Goal: Use online tool/utility

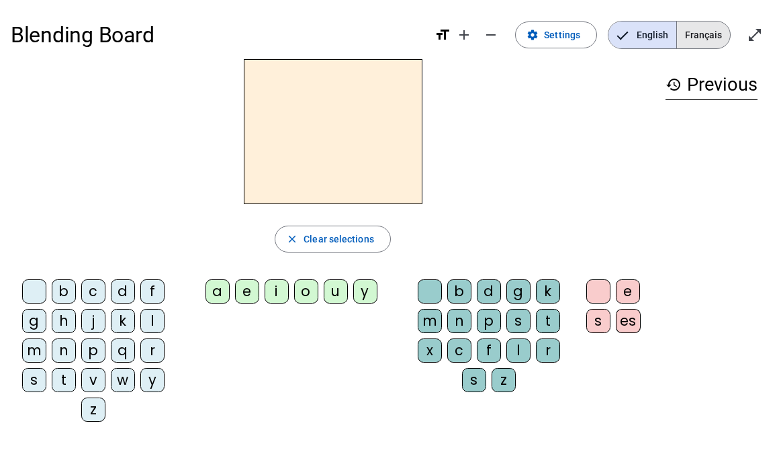
click at [686, 40] on span "Français" at bounding box center [703, 34] width 53 height 27
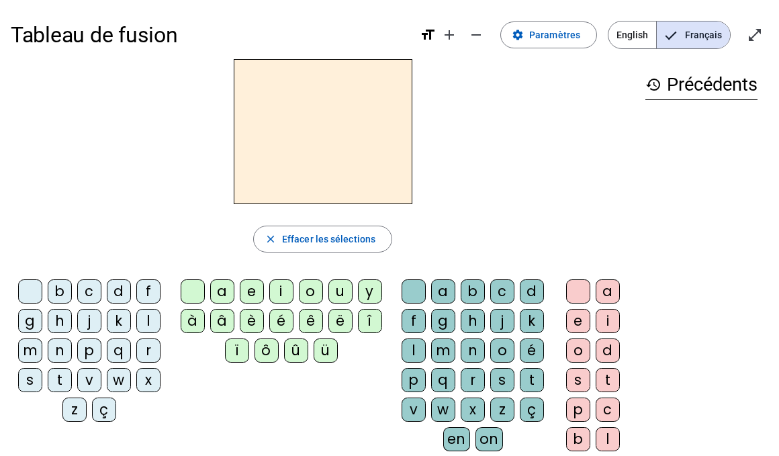
click at [142, 291] on div "f" at bounding box center [148, 291] width 24 height 24
click at [146, 348] on div "r" at bounding box center [148, 350] width 24 height 24
click at [338, 234] on span "Effacer les sélections" at bounding box center [328, 239] width 93 height 16
click at [454, 34] on mat-icon "add" at bounding box center [449, 35] width 16 height 16
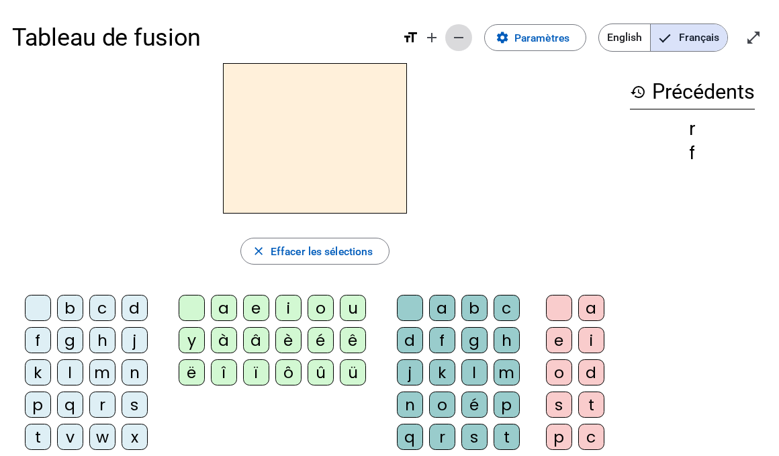
click at [456, 37] on mat-icon "remove" at bounding box center [458, 38] width 16 height 16
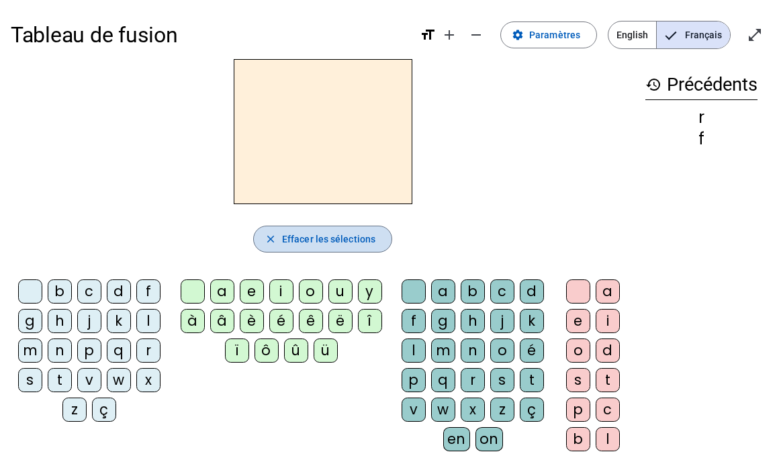
click at [269, 233] on mat-icon "close" at bounding box center [271, 239] width 12 height 12
click at [414, 325] on div "f" at bounding box center [413, 321] width 24 height 24
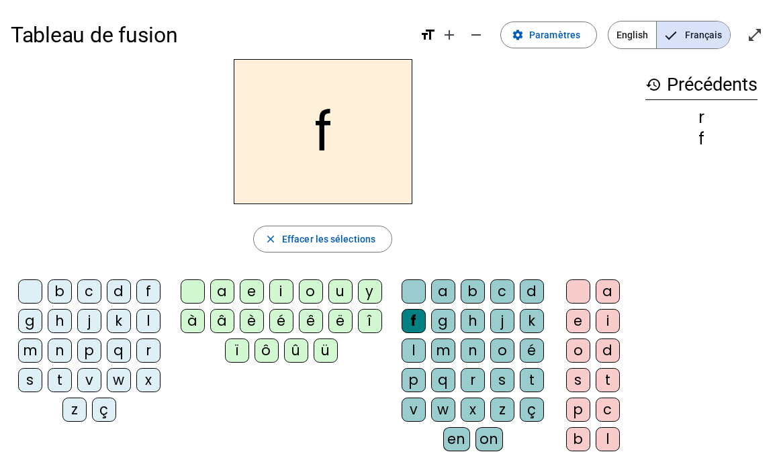
click at [150, 348] on div "r" at bounding box center [148, 350] width 24 height 24
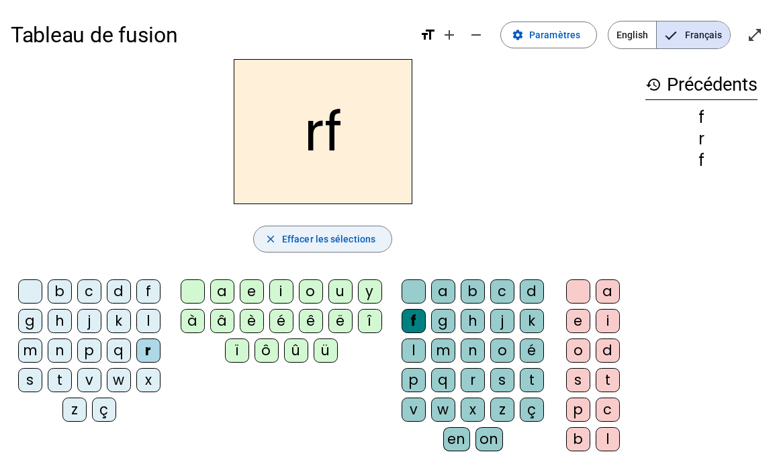
click at [299, 240] on span "Effacer les sélections" at bounding box center [328, 239] width 93 height 16
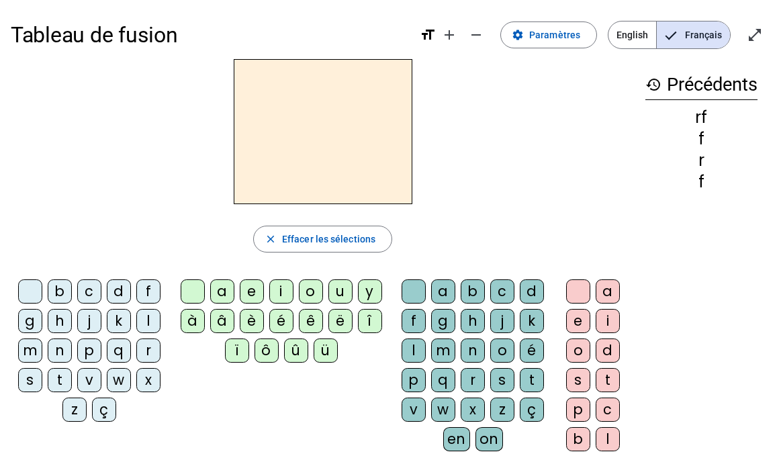
click at [247, 292] on div "e" at bounding box center [252, 291] width 24 height 24
click at [473, 385] on div "r" at bounding box center [473, 380] width 24 height 24
click at [249, 295] on div "e" at bounding box center [252, 291] width 24 height 24
click at [248, 293] on div "e" at bounding box center [252, 291] width 24 height 24
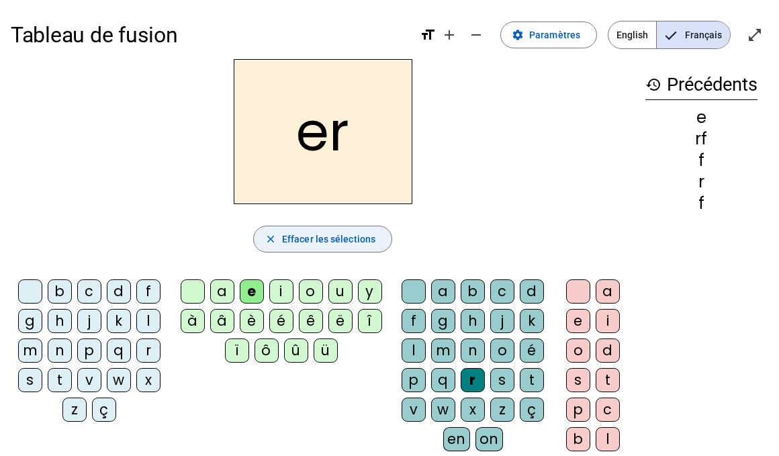
click at [324, 245] on span "Effacer les sélections" at bounding box center [328, 239] width 93 height 16
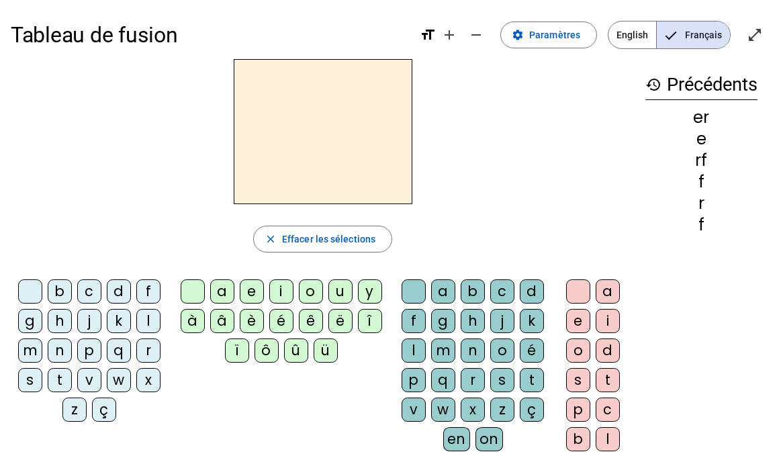
click at [421, 322] on div "f" at bounding box center [413, 321] width 24 height 24
click at [475, 387] on div "r" at bounding box center [473, 380] width 24 height 24
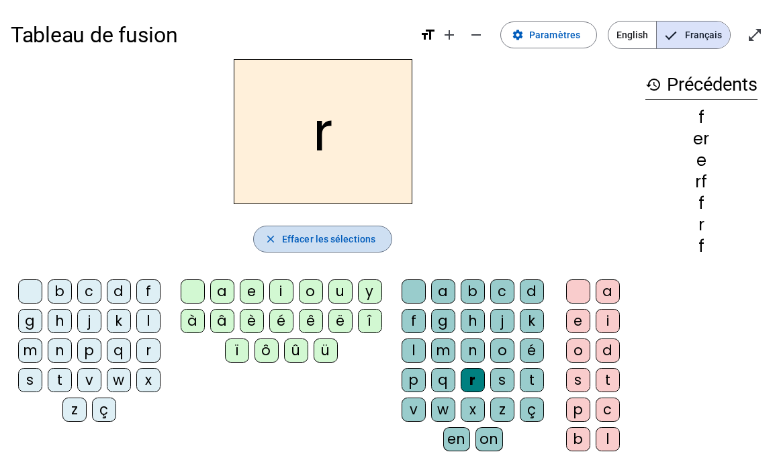
click at [317, 244] on span "Effacer les sélections" at bounding box center [328, 239] width 93 height 16
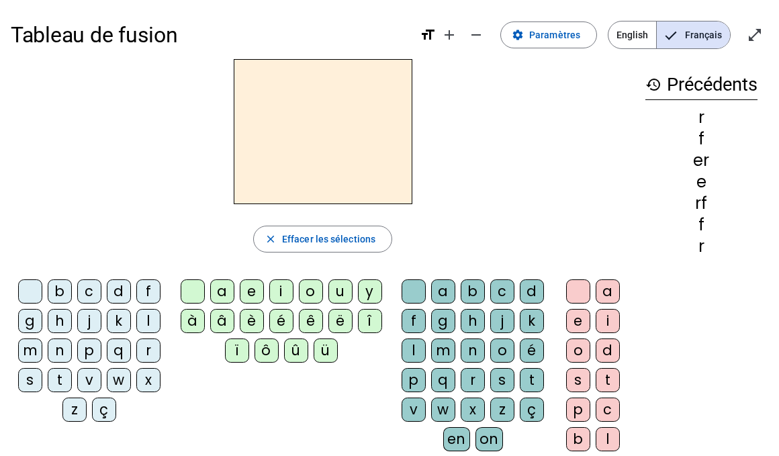
click at [141, 293] on div "f" at bounding box center [148, 291] width 24 height 24
click at [146, 349] on div "r" at bounding box center [148, 350] width 24 height 24
click at [414, 322] on div "f" at bounding box center [413, 321] width 24 height 24
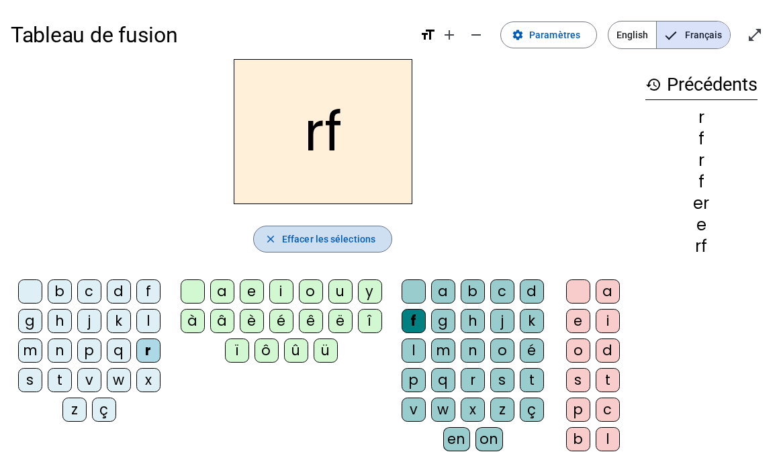
click at [342, 238] on span "Effacer les sélections" at bounding box center [328, 239] width 93 height 16
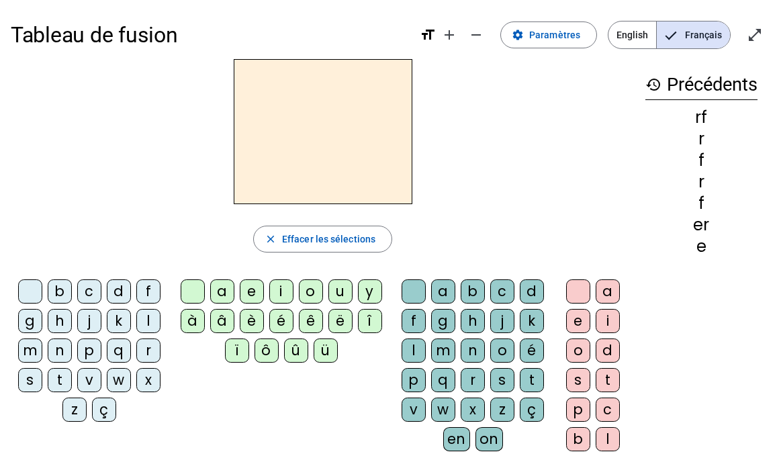
click at [410, 326] on div "f" at bounding box center [413, 321] width 24 height 24
click at [149, 354] on div "r" at bounding box center [148, 350] width 24 height 24
click at [335, 212] on div "rf close Effacer les sélections b c d f g h j k l m n p q r s t v w x z ç a e i…" at bounding box center [323, 275] width 624 height 432
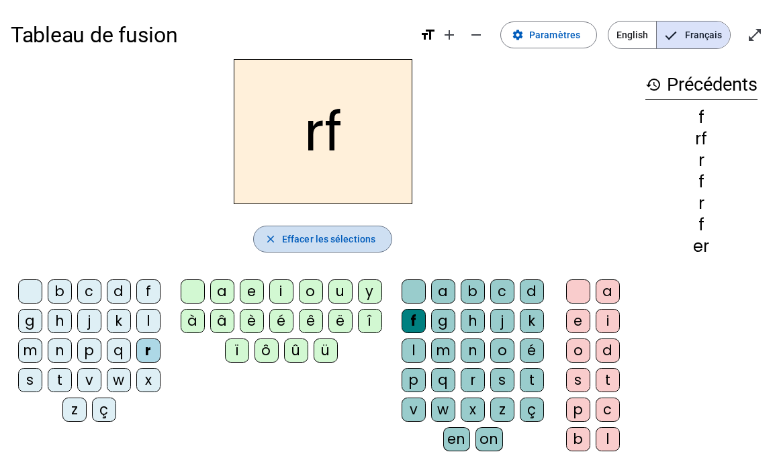
click at [335, 224] on span "button" at bounding box center [323, 239] width 138 height 32
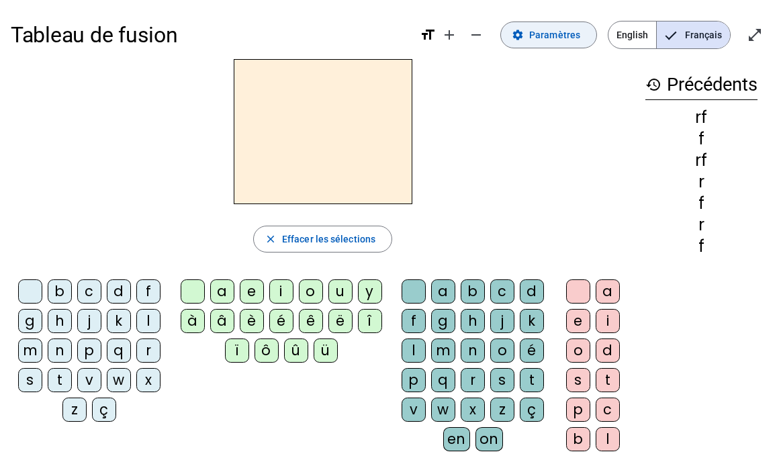
click at [557, 29] on span "Paramètres" at bounding box center [554, 35] width 51 height 16
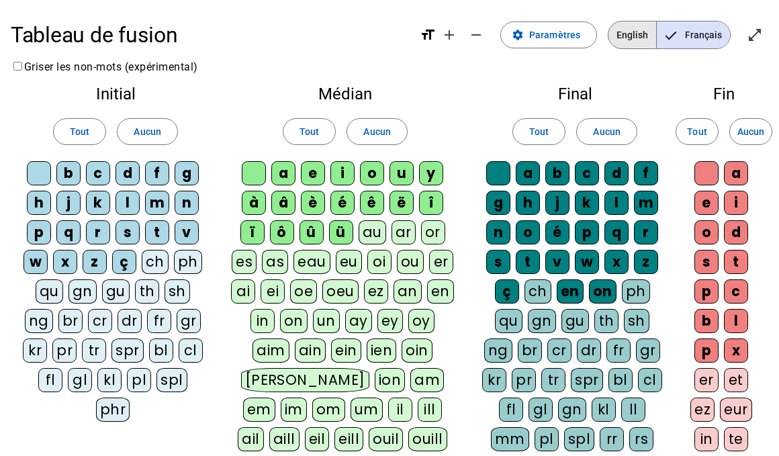
click at [624, 40] on span "English" at bounding box center [632, 34] width 48 height 27
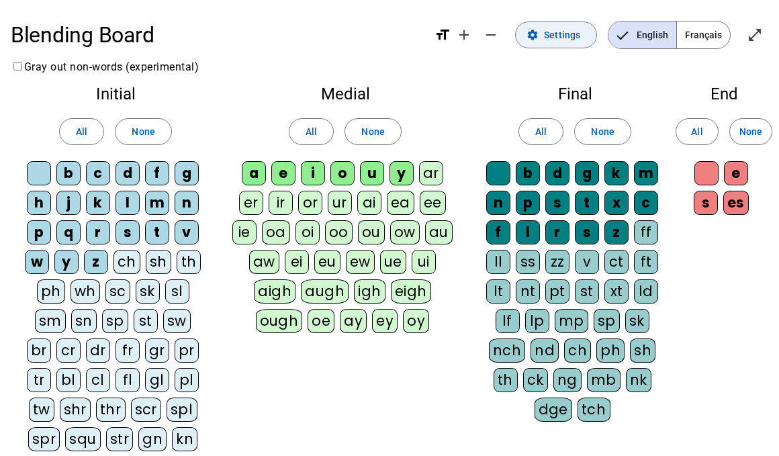
click at [538, 39] on mat-icon "settings" at bounding box center [532, 35] width 12 height 12
click at [683, 38] on span "Français" at bounding box center [703, 34] width 53 height 27
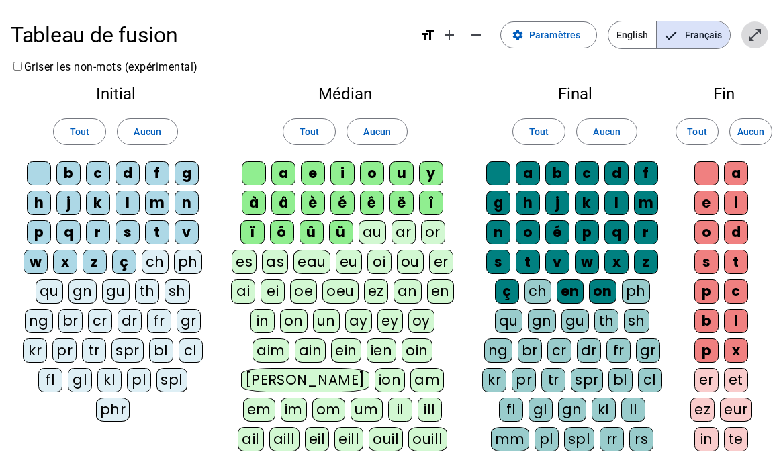
click at [755, 44] on span "Entrer en plein écran" at bounding box center [754, 35] width 32 height 32
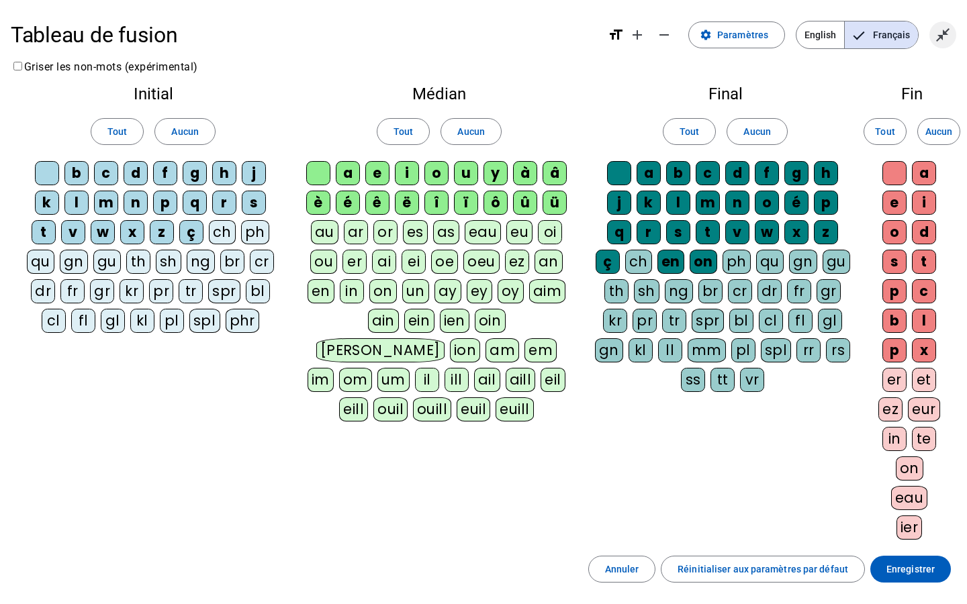
click at [778, 41] on mat-icon "close_fullscreen" at bounding box center [943, 35] width 16 height 16
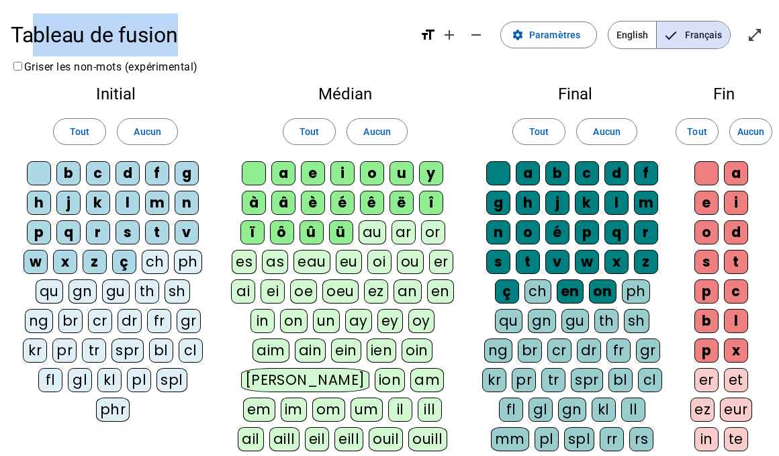
click at [29, 56] on div "Tableau de fusion format_size add remove settings Paramètres English Français o…" at bounding box center [389, 35] width 757 height 48
click at [528, 40] on span at bounding box center [548, 35] width 95 height 32
click at [514, 36] on span at bounding box center [548, 35] width 95 height 32
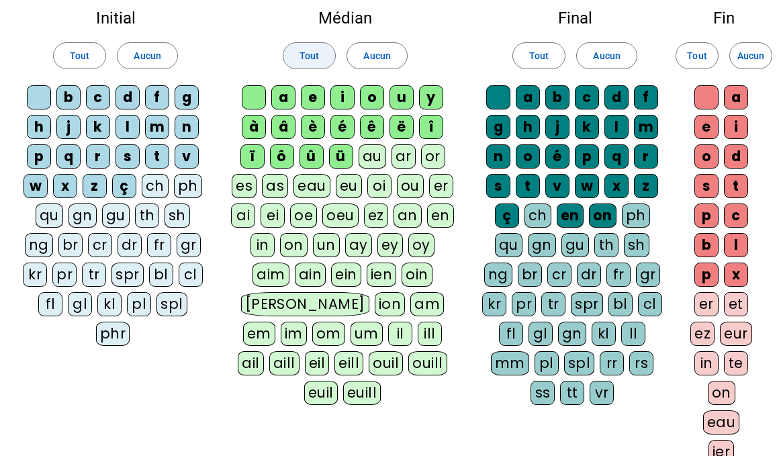
click at [312, 48] on span "Tout" at bounding box center [308, 56] width 19 height 16
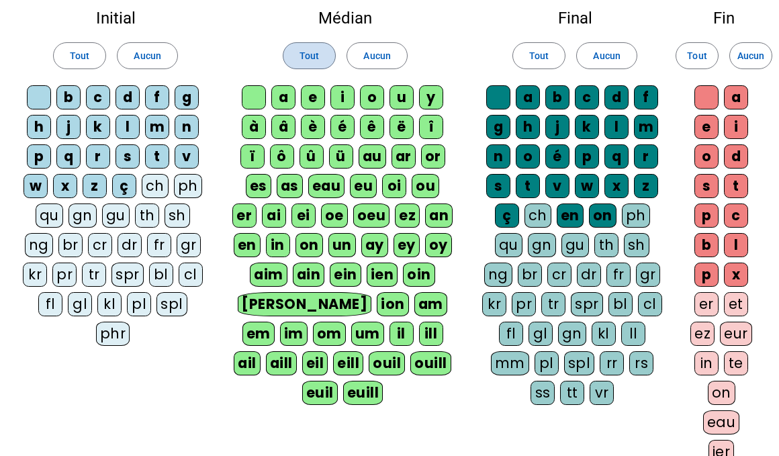
click at [312, 48] on span "Tout" at bounding box center [308, 56] width 19 height 16
click at [390, 52] on span at bounding box center [376, 56] width 59 height 32
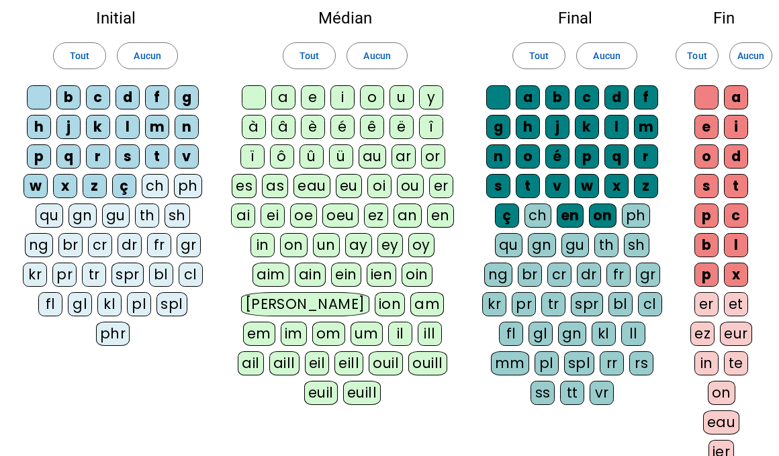
click at [260, 94] on div at bounding box center [254, 97] width 24 height 24
click at [271, 95] on letter-bubble at bounding box center [257, 100] width 30 height 30
click div "a"
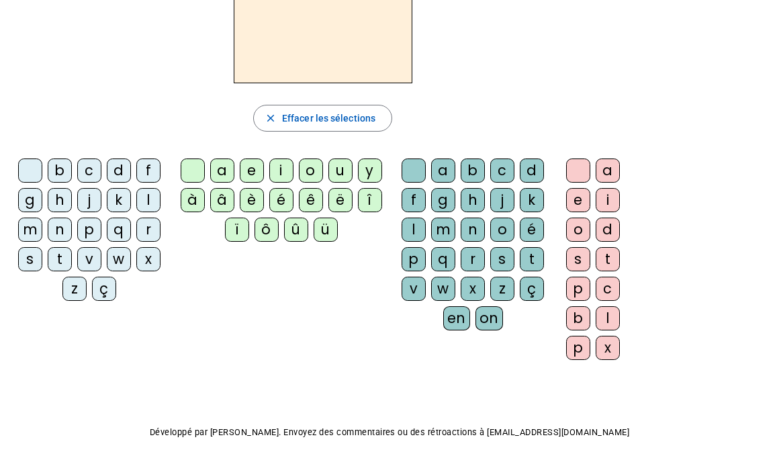
scroll to position [166, 0]
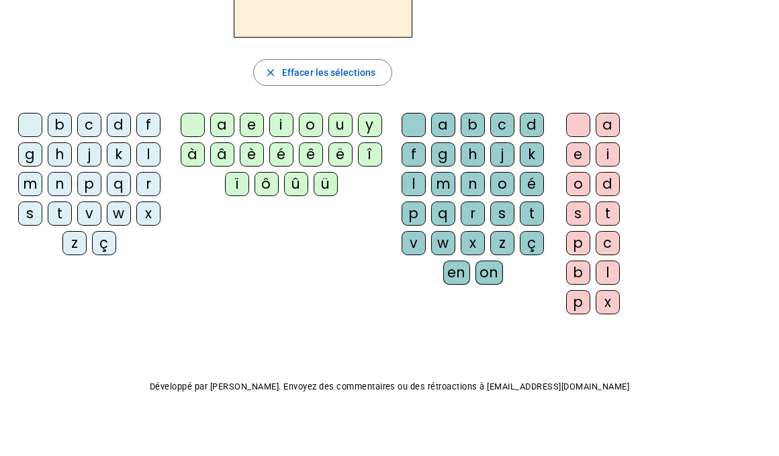
click div "ô"
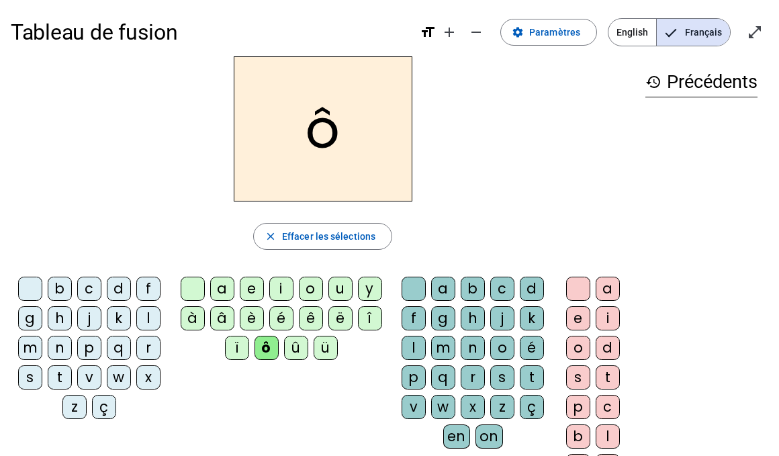
scroll to position [60, 0]
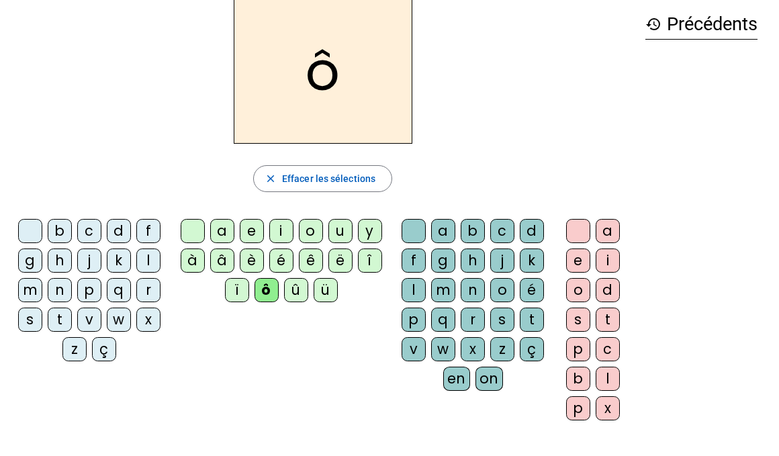
click div "en"
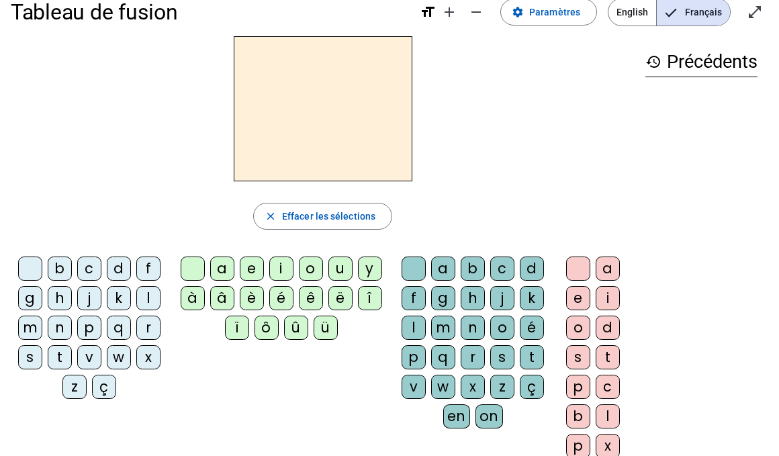
scroll to position [31, 0]
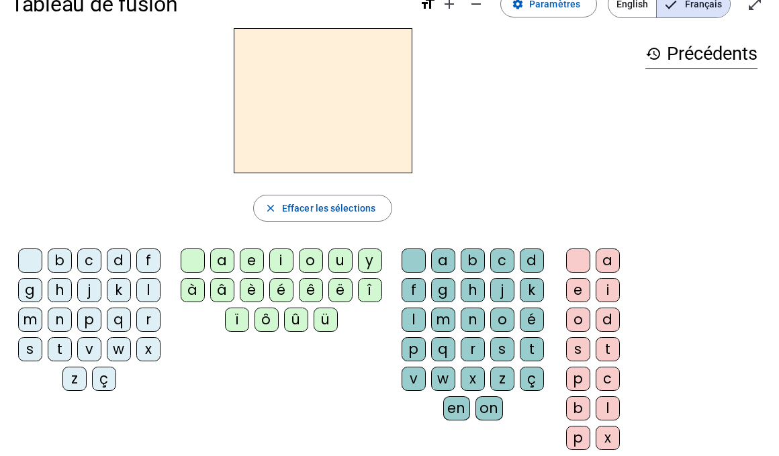
click at [149, 258] on div "f" at bounding box center [148, 260] width 24 height 24
click at [476, 352] on div "r" at bounding box center [473, 349] width 24 height 24
click at [249, 287] on div "è" at bounding box center [252, 290] width 24 height 24
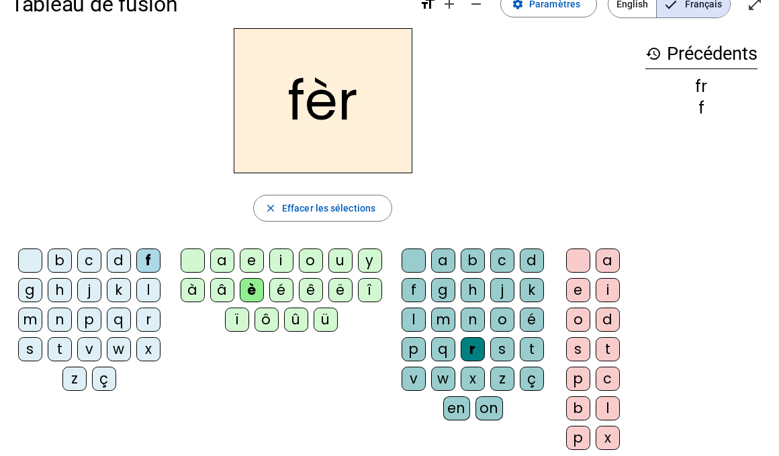
click at [248, 288] on div "è" at bounding box center [252, 290] width 24 height 24
click at [290, 203] on span "Effacer les sélections" at bounding box center [328, 208] width 93 height 16
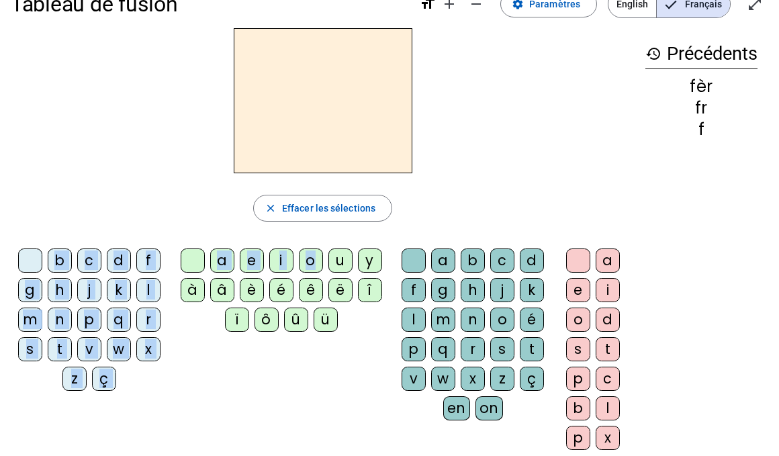
drag, startPoint x: 497, startPoint y: 216, endPoint x: 309, endPoint y: 265, distance: 194.9
click at [309, 265] on div "close [PERSON_NAME] les sélections b c d f g h j k l m n p q r s t v w x z ç a …" at bounding box center [323, 244] width 624 height 432
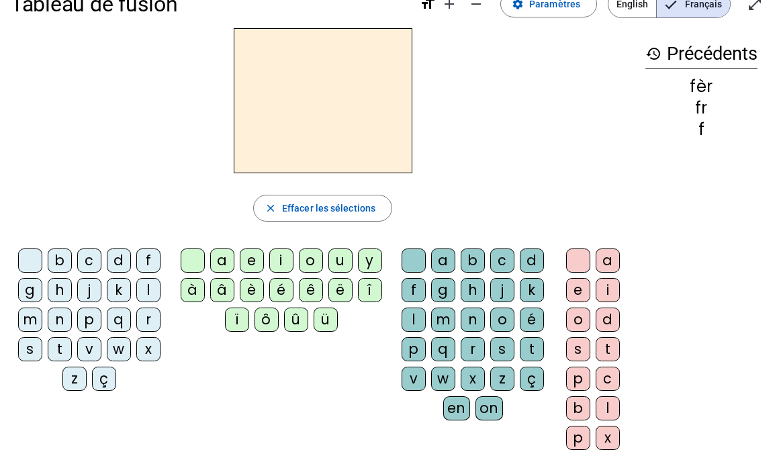
click at [305, 414] on div "b c d f g h j k l m n p q r s t v w x z ç a e i o u y à â è é ê ë î ï ô û ü a b…" at bounding box center [323, 352] width 624 height 218
click at [145, 264] on div "f" at bounding box center [148, 260] width 24 height 24
click at [145, 322] on div "r" at bounding box center [148, 319] width 24 height 24
click at [148, 265] on div "f" at bounding box center [148, 260] width 24 height 24
click at [497, 210] on div "close Effacer les sélections" at bounding box center [323, 208] width 624 height 27
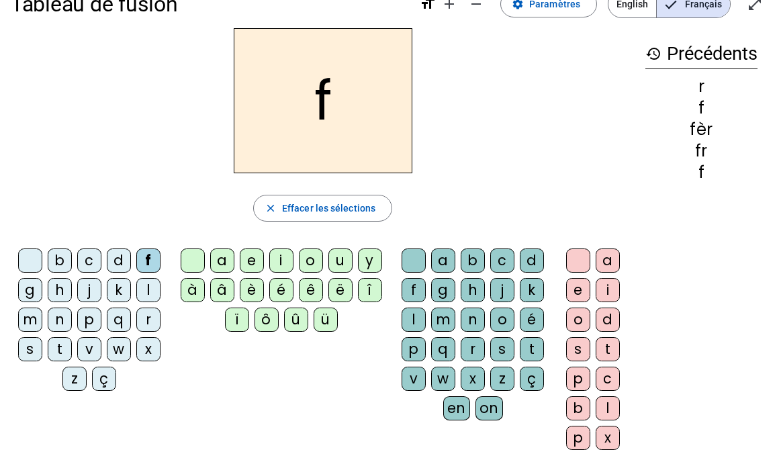
scroll to position [0, 0]
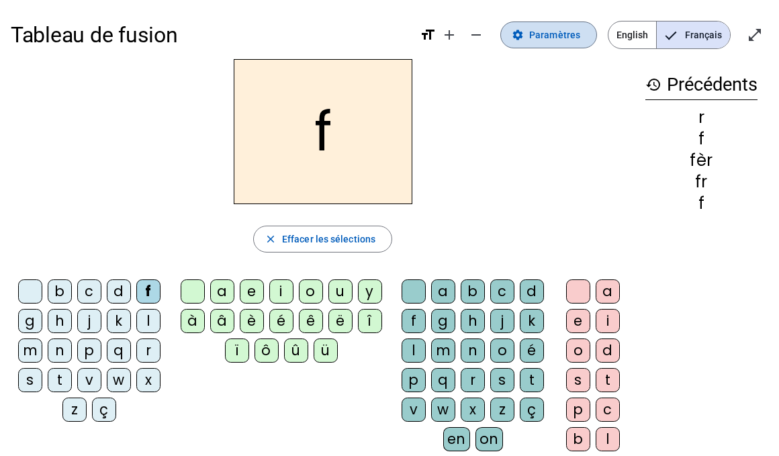
click at [545, 32] on span "Paramètres" at bounding box center [554, 35] width 51 height 16
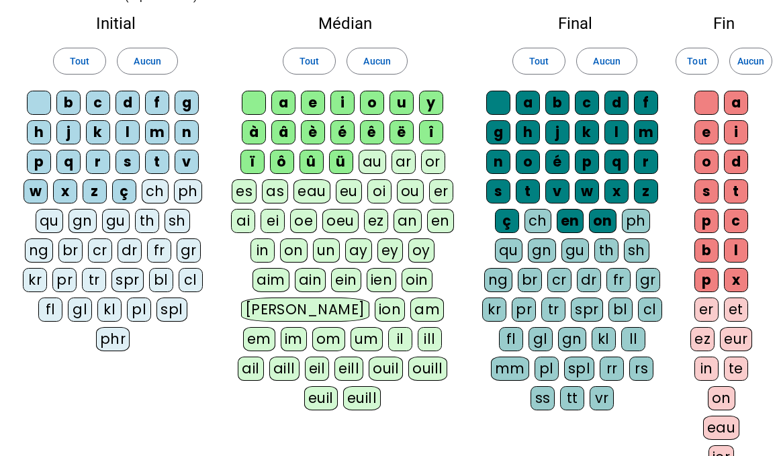
scroll to position [71, 0]
